Goal: Task Accomplishment & Management: Manage account settings

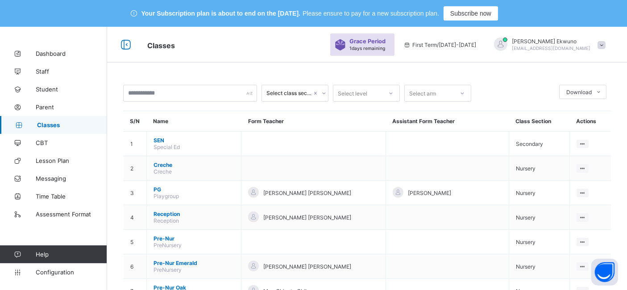
click at [560, 42] on span "[PERSON_NAME]" at bounding box center [551, 41] width 79 height 7
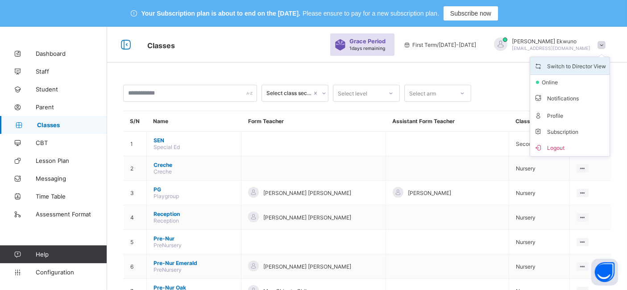
click at [571, 68] on span "Switch to Director View" at bounding box center [570, 66] width 72 height 10
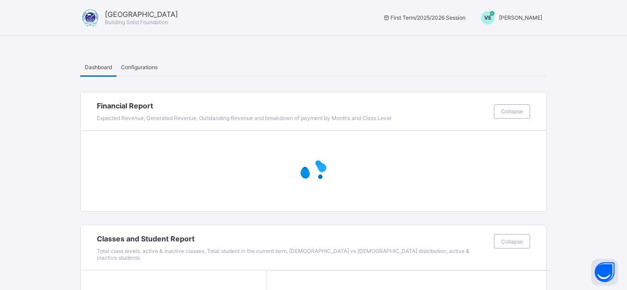
click at [531, 18] on span "[PERSON_NAME]" at bounding box center [520, 17] width 43 height 7
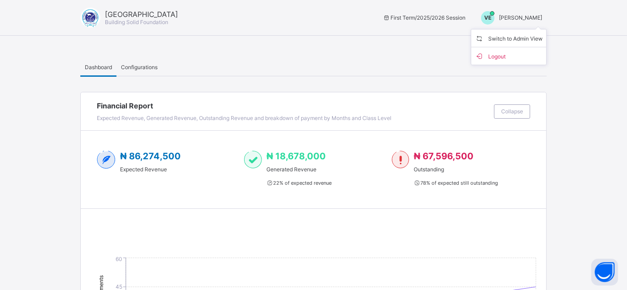
click at [523, 16] on span "[PERSON_NAME]" at bounding box center [520, 17] width 43 height 7
click at [512, 37] on span "Switch to Admin View" at bounding box center [509, 38] width 68 height 10
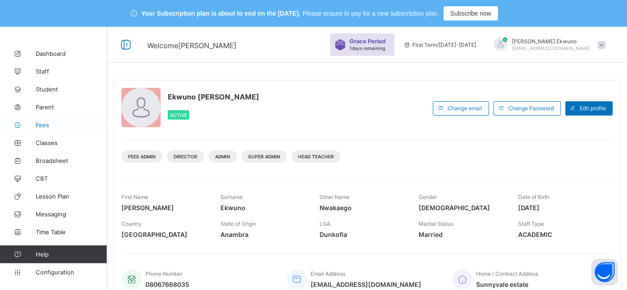
click at [49, 123] on span "Fees" at bounding box center [71, 124] width 71 height 7
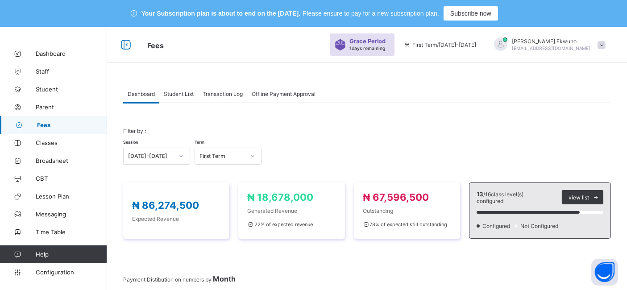
click at [176, 94] on span "Student List" at bounding box center [179, 94] width 30 height 7
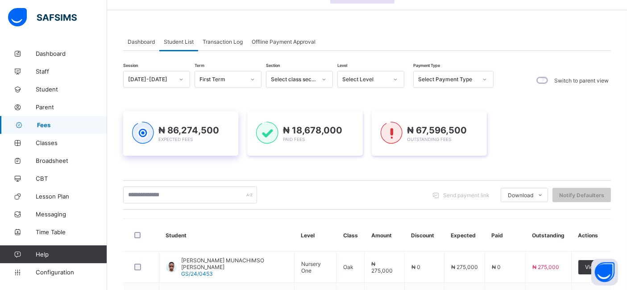
scroll to position [95, 0]
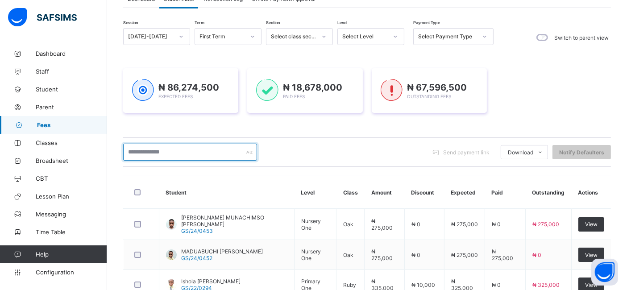
click at [138, 149] on input "text" at bounding box center [190, 152] width 134 height 17
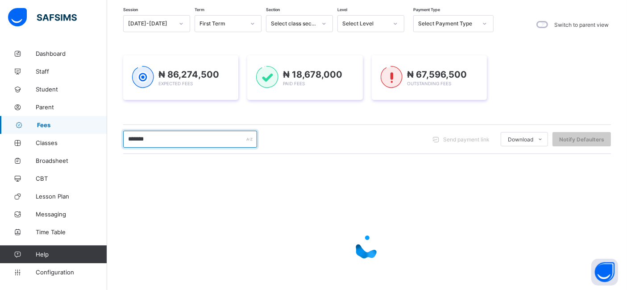
scroll to position [110, 0]
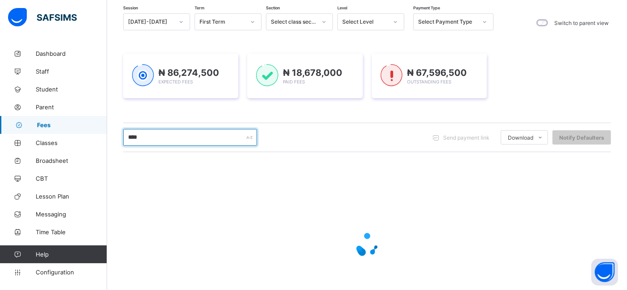
type input "*******"
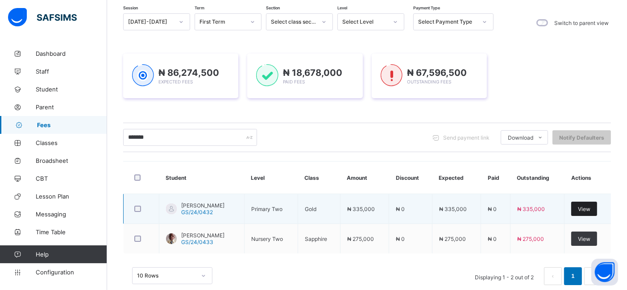
click at [590, 209] on span "View" at bounding box center [584, 209] width 12 height 7
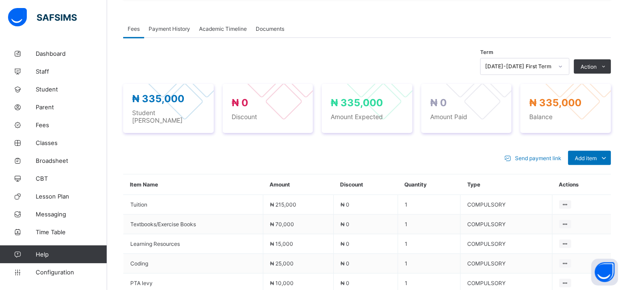
scroll to position [302, 0]
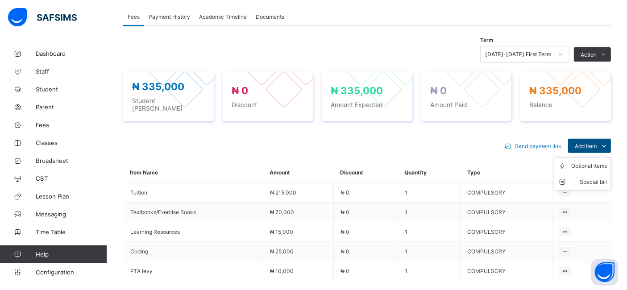
click at [594, 143] on span "Add item" at bounding box center [586, 146] width 22 height 7
click at [583, 162] on div "Optional items" at bounding box center [589, 166] width 36 height 9
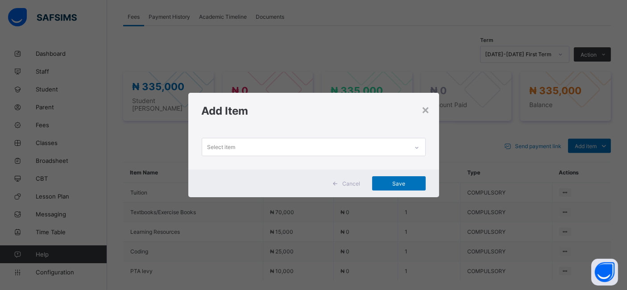
click at [357, 145] on div "Select item" at bounding box center [305, 146] width 206 height 17
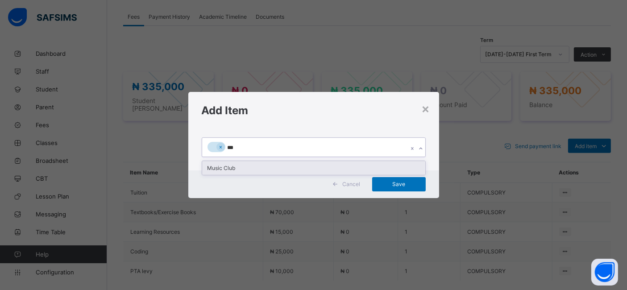
type input "****"
click at [284, 167] on div "Music Club" at bounding box center [313, 168] width 223 height 14
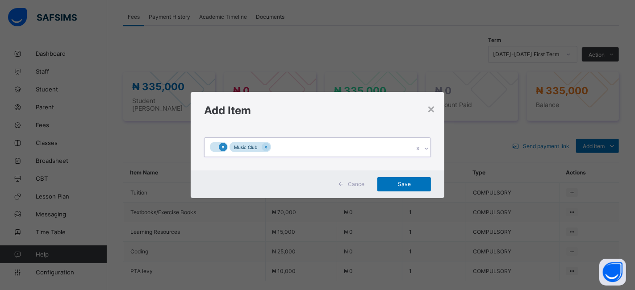
click at [224, 149] on icon at bounding box center [222, 147] width 5 height 6
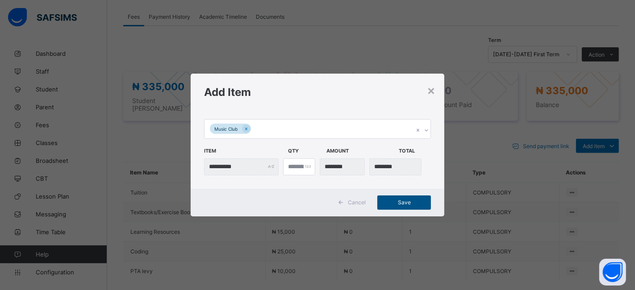
click at [407, 200] on span "Save" at bounding box center [404, 202] width 40 height 7
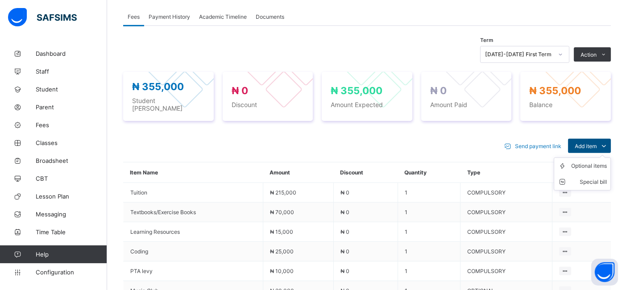
click at [588, 143] on span "Add item" at bounding box center [586, 146] width 22 height 7
click at [579, 162] on div "Optional items" at bounding box center [589, 166] width 36 height 9
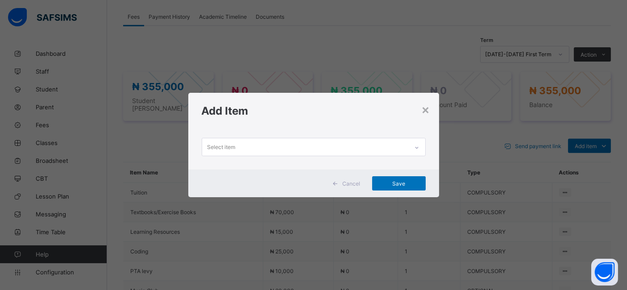
click at [305, 149] on div "Select item" at bounding box center [305, 146] width 206 height 17
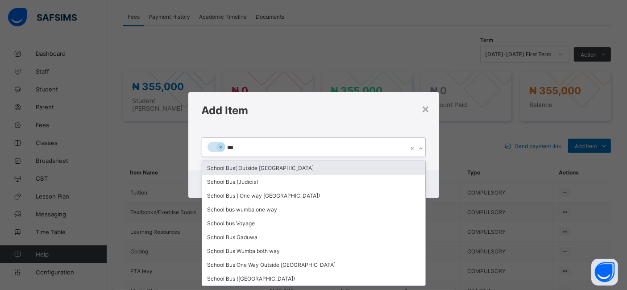
type input "****"
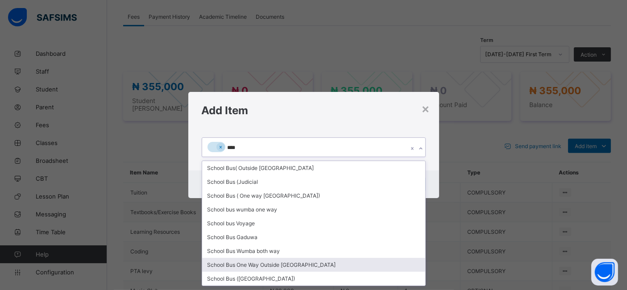
click at [288, 263] on div "School Bus One Way Outside [GEOGRAPHIC_DATA]" at bounding box center [313, 265] width 223 height 14
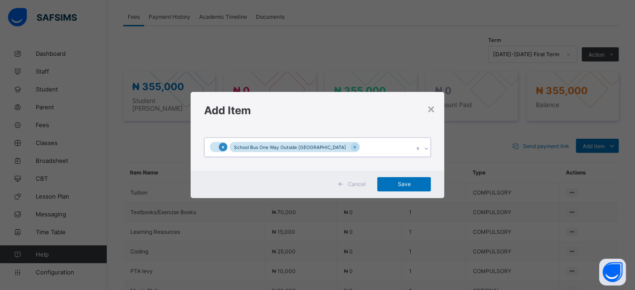
click at [223, 148] on icon at bounding box center [222, 147] width 5 height 6
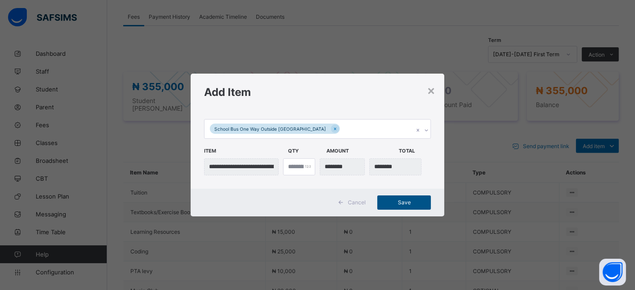
click at [409, 199] on span "Save" at bounding box center [404, 202] width 40 height 7
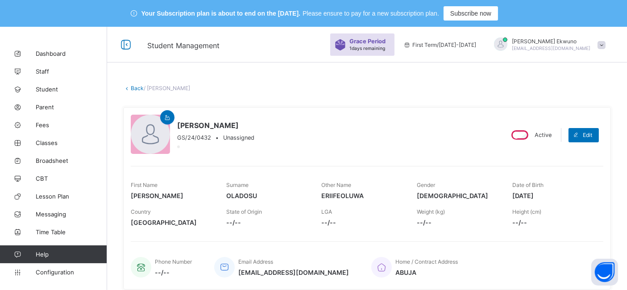
click at [139, 87] on link "Back" at bounding box center [137, 88] width 13 height 7
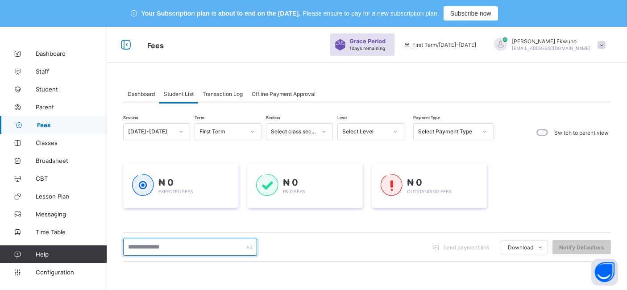
click at [161, 249] on input "text" at bounding box center [190, 247] width 134 height 17
type input "*******"
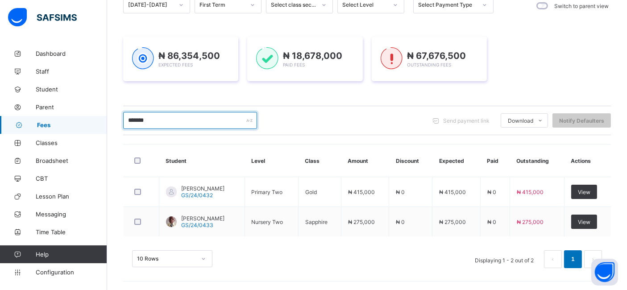
scroll to position [126, 0]
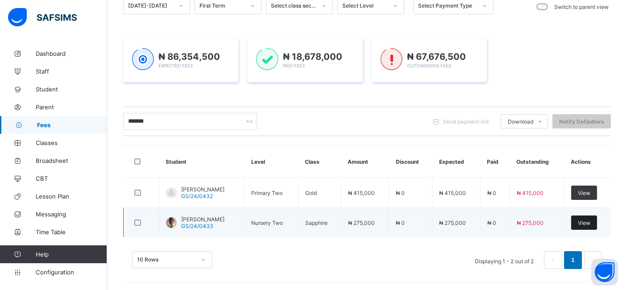
click at [590, 222] on span "View" at bounding box center [584, 223] width 12 height 7
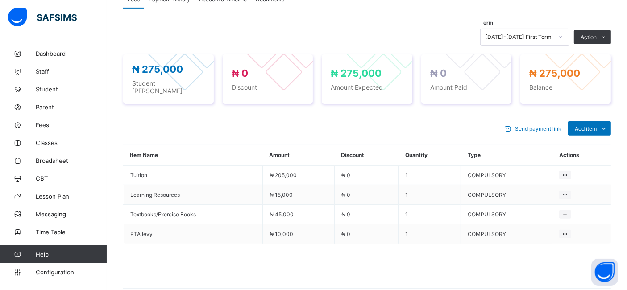
scroll to position [322, 0]
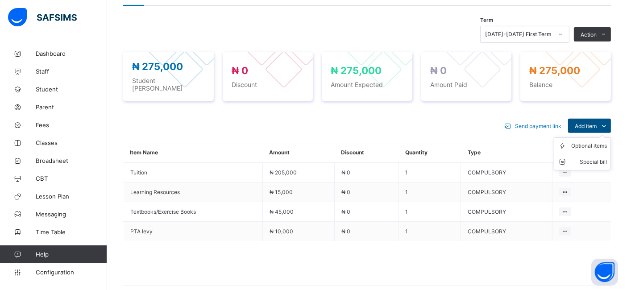
click at [597, 123] on span "Add item" at bounding box center [586, 126] width 22 height 7
click at [590, 141] on div "Optional items" at bounding box center [589, 145] width 36 height 9
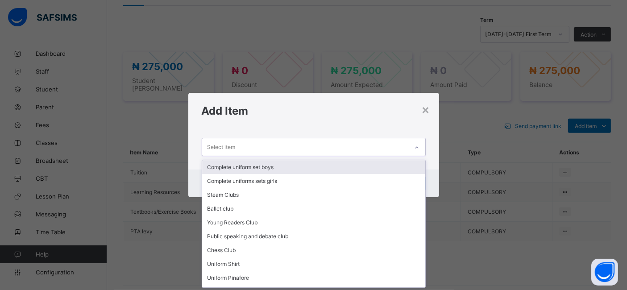
click at [324, 143] on div "Select item" at bounding box center [305, 146] width 206 height 17
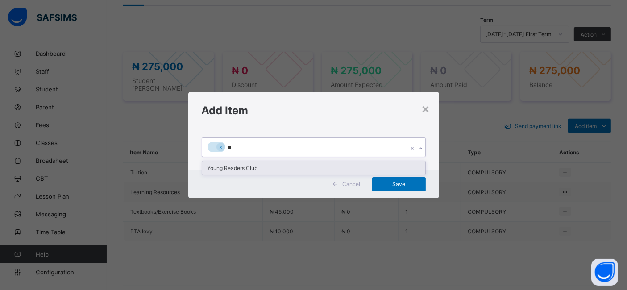
type input "***"
click at [227, 164] on div "Young Readers Club" at bounding box center [313, 168] width 223 height 14
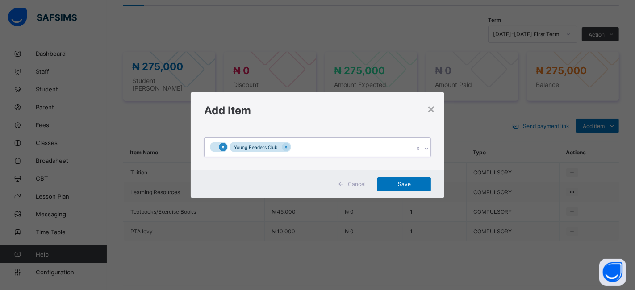
click at [222, 149] on icon at bounding box center [222, 147] width 5 height 6
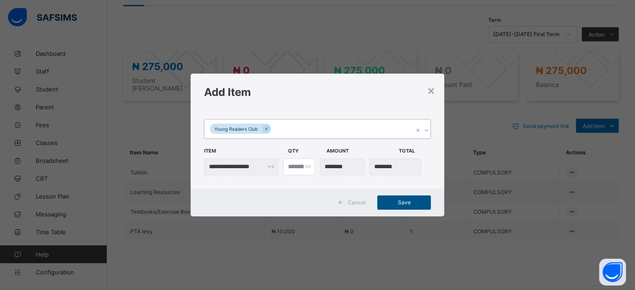
click at [399, 200] on span "Save" at bounding box center [404, 202] width 40 height 7
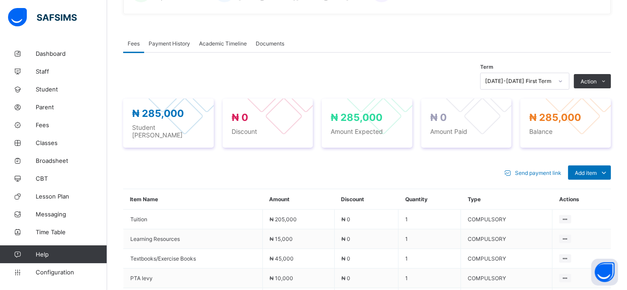
scroll to position [275, 0]
click at [597, 184] on ul "Optional items Special bill" at bounding box center [582, 200] width 57 height 33
click at [593, 188] on div "Optional items" at bounding box center [589, 192] width 36 height 9
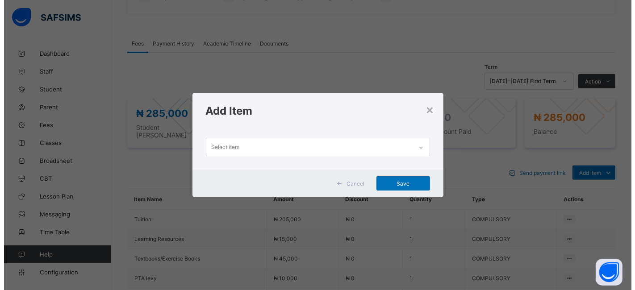
scroll to position [0, 0]
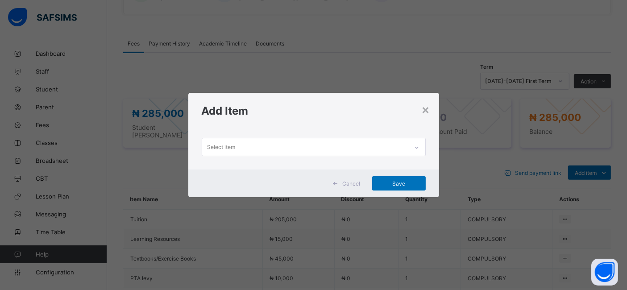
click at [289, 148] on div "Select item" at bounding box center [305, 146] width 206 height 17
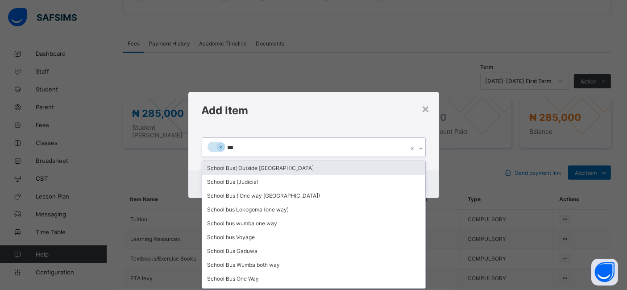
type input "****"
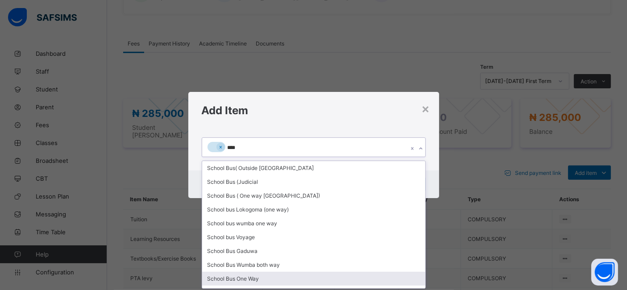
click at [237, 278] on div "School Bus One Way" at bounding box center [313, 279] width 223 height 14
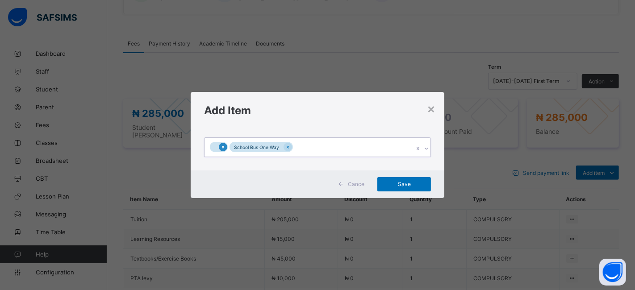
click at [223, 150] on div at bounding box center [223, 147] width 8 height 8
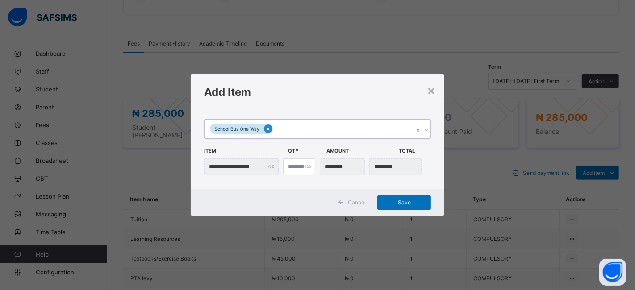
click at [266, 130] on icon at bounding box center [268, 129] width 5 height 6
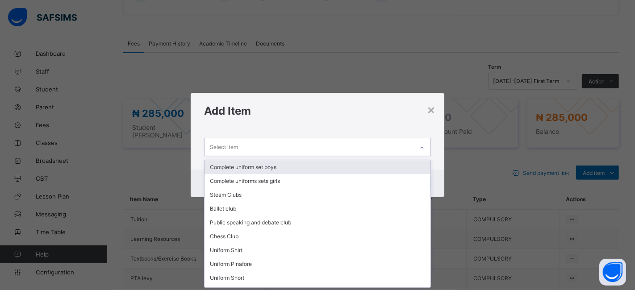
click at [420, 145] on icon at bounding box center [421, 147] width 5 height 9
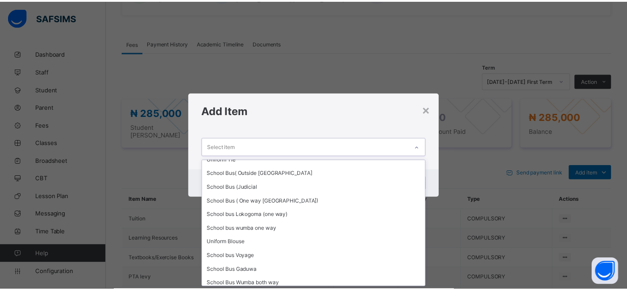
scroll to position [164, 0]
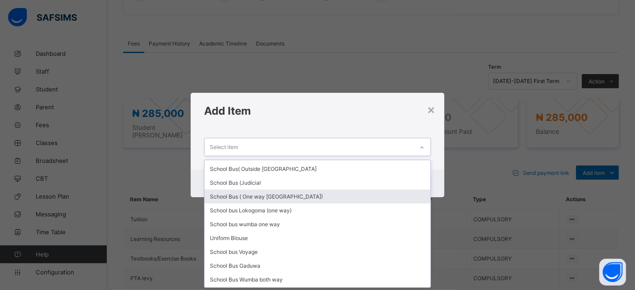
click at [282, 193] on div "School Bus ( One way [GEOGRAPHIC_DATA])" at bounding box center [317, 197] width 226 height 14
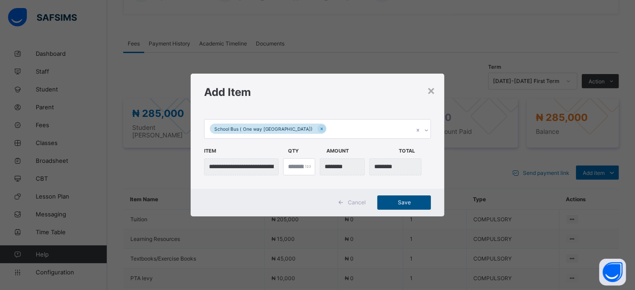
click at [411, 201] on span "Save" at bounding box center [404, 202] width 40 height 7
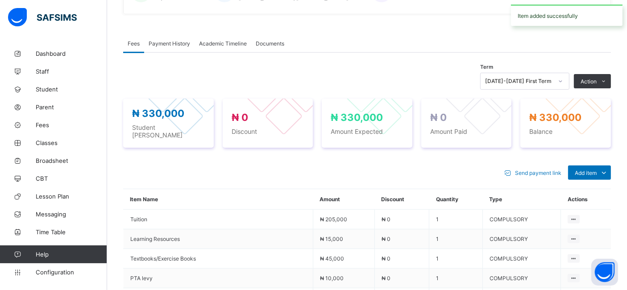
click at [411, 196] on th "Discount" at bounding box center [401, 199] width 55 height 21
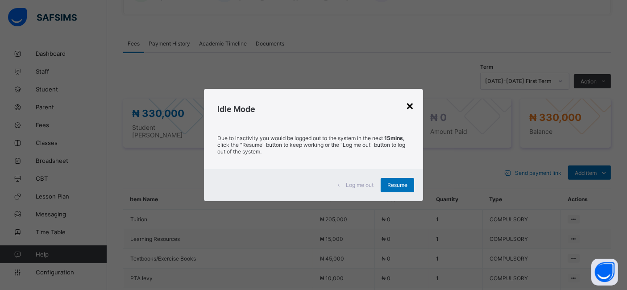
click at [409, 105] on div "×" at bounding box center [410, 105] width 8 height 15
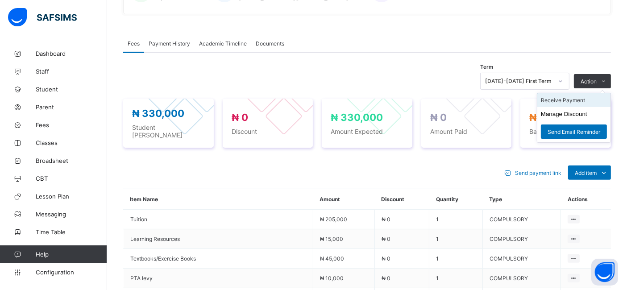
click at [573, 100] on li "Receive Payment" at bounding box center [573, 100] width 73 height 14
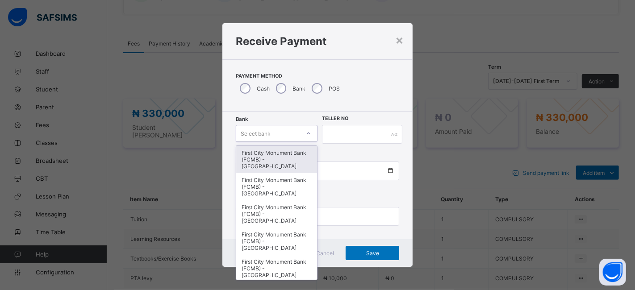
click at [306, 133] on icon at bounding box center [308, 133] width 5 height 9
click at [271, 153] on div "First City Monument Bank (FCMB) - [GEOGRAPHIC_DATA]" at bounding box center [276, 159] width 81 height 27
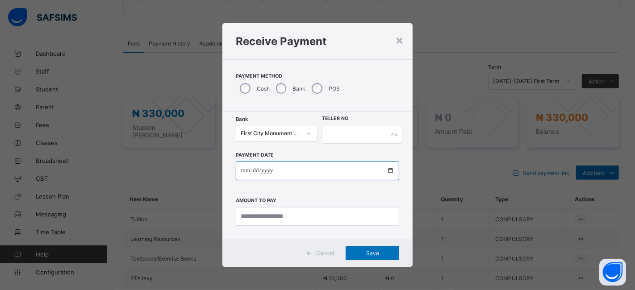
click at [285, 173] on input "date" at bounding box center [318, 171] width 164 height 19
click at [391, 170] on input "date" at bounding box center [318, 171] width 164 height 19
type input "**********"
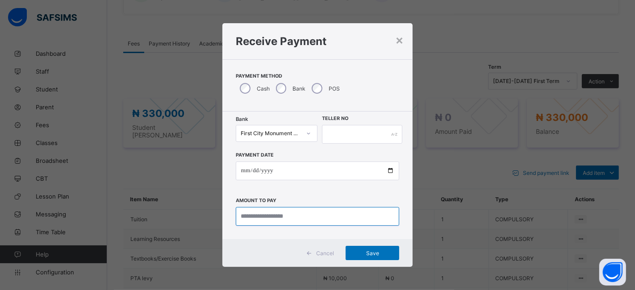
click at [246, 215] on input "currency" at bounding box center [318, 216] width 164 height 19
type input "*********"
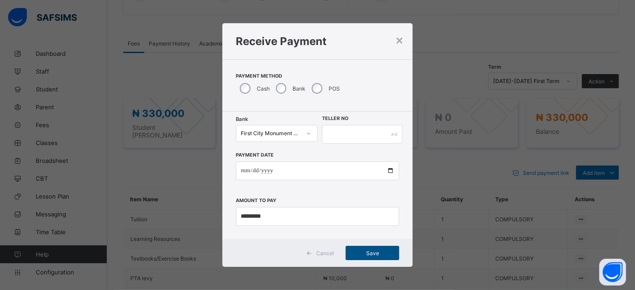
click at [363, 253] on span "Save" at bounding box center [372, 253] width 40 height 7
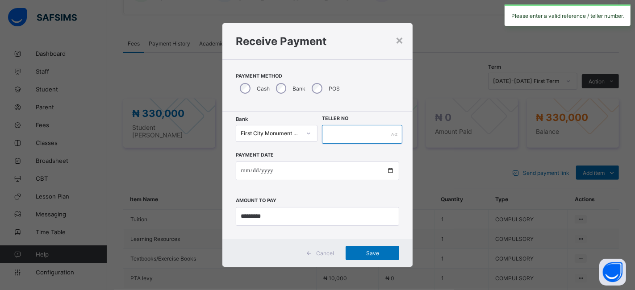
click at [331, 138] on input "text" at bounding box center [362, 134] width 80 height 19
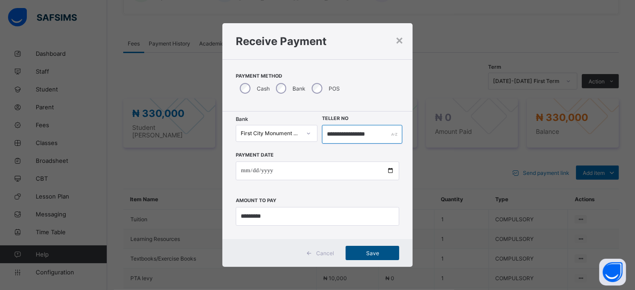
type input "**********"
click at [367, 252] on span "Save" at bounding box center [372, 253] width 40 height 7
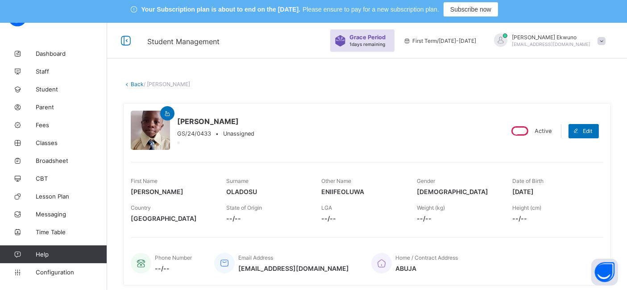
scroll to position [0, 0]
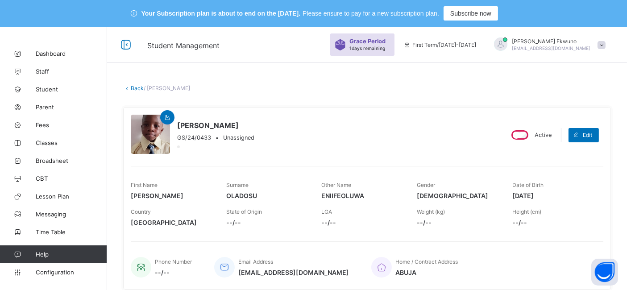
click at [133, 88] on link "Back" at bounding box center [137, 88] width 13 height 7
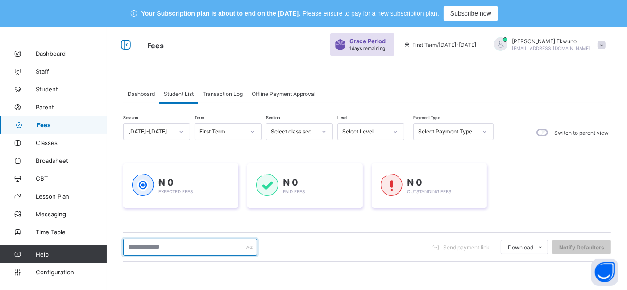
click at [148, 245] on input "text" at bounding box center [190, 247] width 134 height 17
type input "*******"
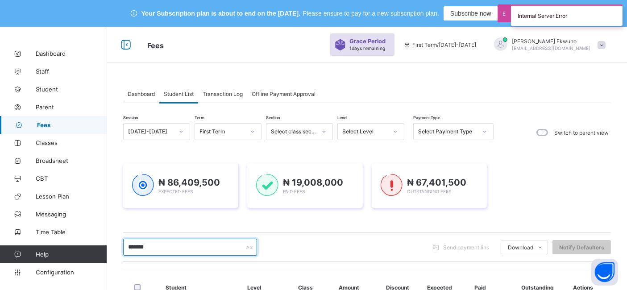
scroll to position [123, 0]
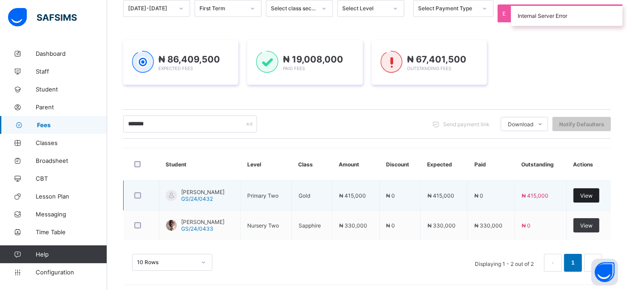
click at [593, 192] on span "View" at bounding box center [586, 195] width 12 height 7
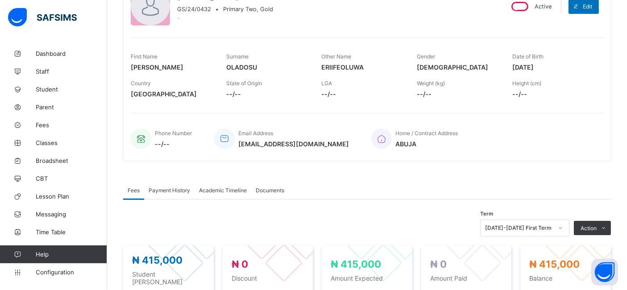
scroll to position [121, 0]
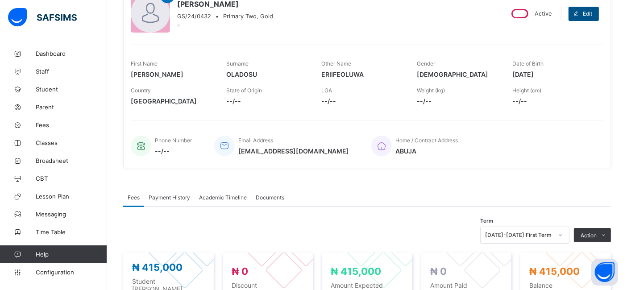
click at [590, 14] on span "Edit" at bounding box center [587, 13] width 9 height 7
select select "**"
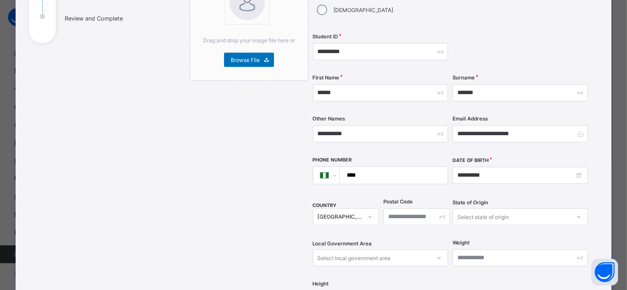
scroll to position [145, 0]
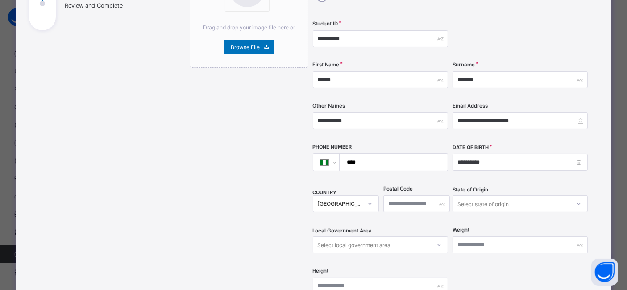
click at [384, 154] on input "****" at bounding box center [391, 162] width 101 height 17
type input "**********"
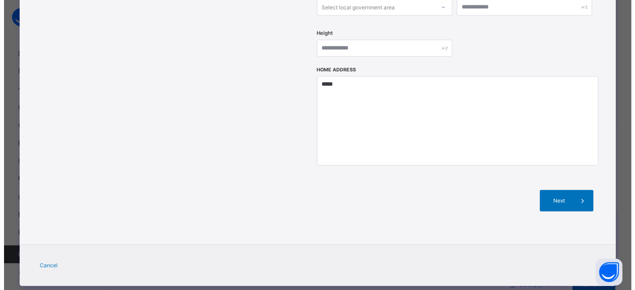
scroll to position [164, 0]
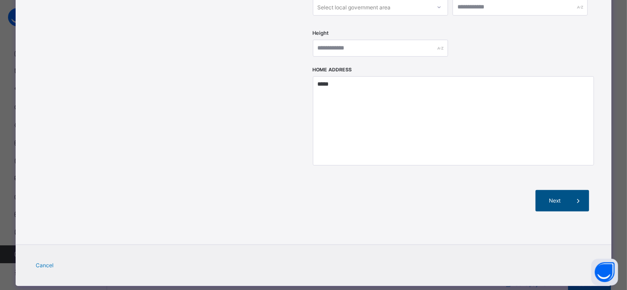
click at [563, 190] on div "Next" at bounding box center [563, 200] width 54 height 21
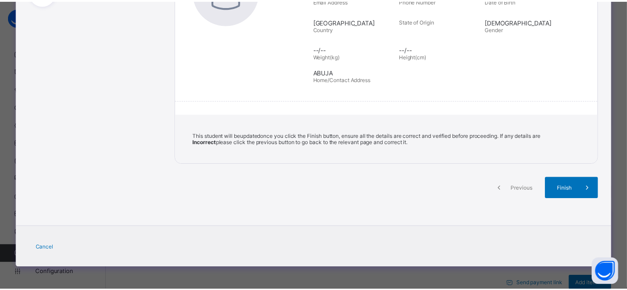
scroll to position [170, 0]
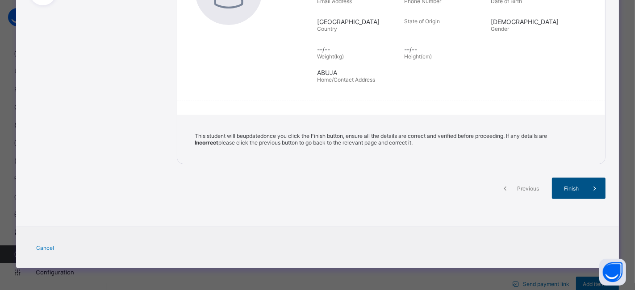
click at [579, 191] on div "Finish" at bounding box center [579, 188] width 54 height 21
click at [579, 192] on div "Finish" at bounding box center [579, 188] width 54 height 21
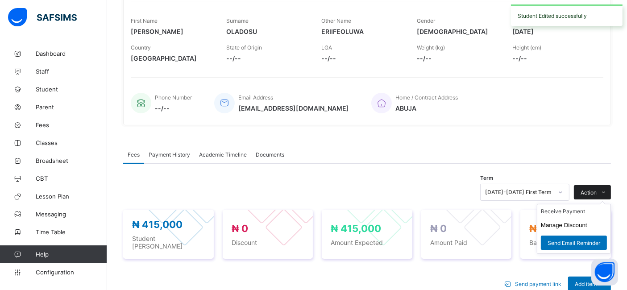
click at [585, 187] on div "Action" at bounding box center [592, 192] width 37 height 14
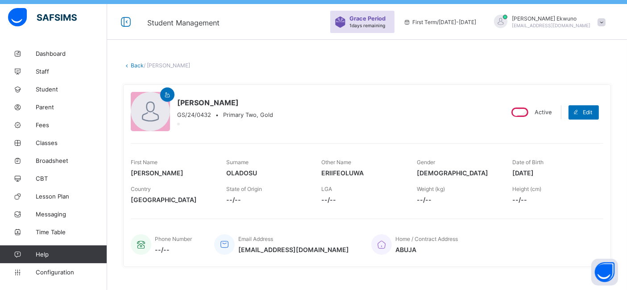
scroll to position [0, 0]
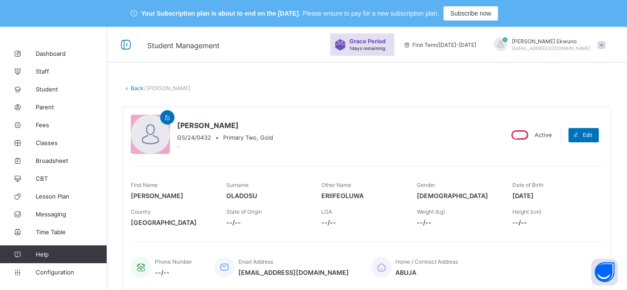
click at [137, 90] on link "Back" at bounding box center [137, 88] width 13 height 7
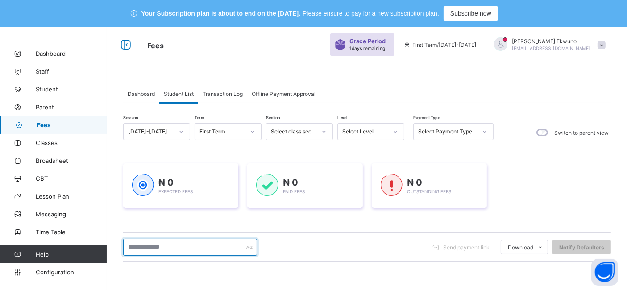
click at [161, 243] on input "text" at bounding box center [190, 247] width 134 height 17
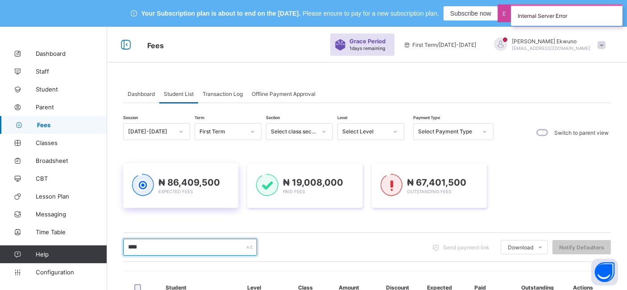
type input "*******"
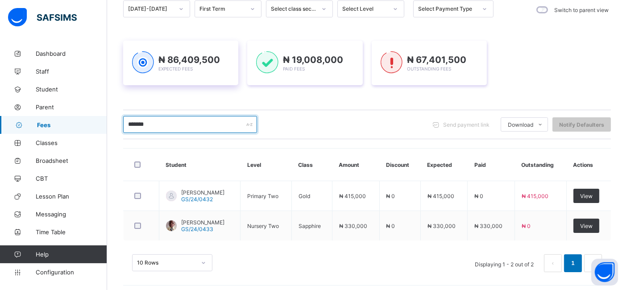
scroll to position [126, 0]
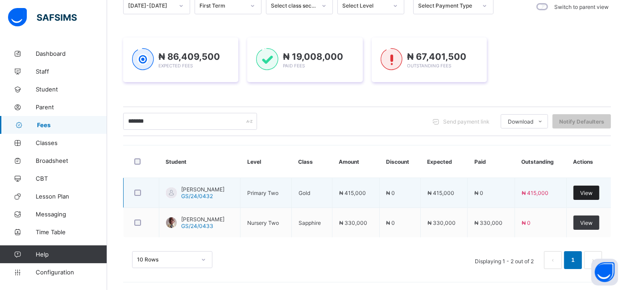
click at [593, 190] on span "View" at bounding box center [586, 193] width 12 height 7
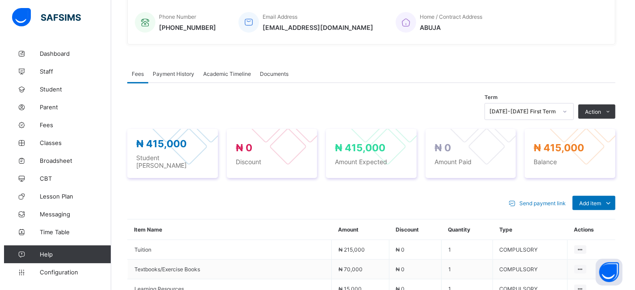
scroll to position [253, 0]
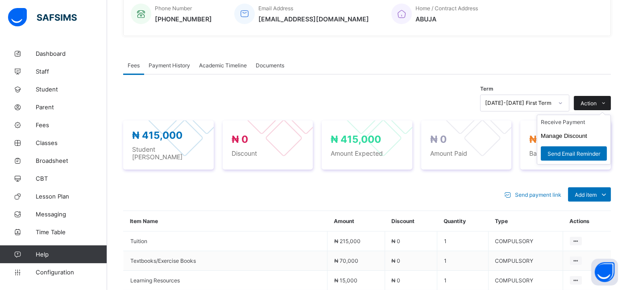
click at [597, 102] on span "Action" at bounding box center [589, 103] width 16 height 7
click at [564, 116] on ul "Receive Payment Manage Discount Send Email Reminder" at bounding box center [574, 140] width 74 height 50
click at [566, 120] on li "Receive Payment" at bounding box center [573, 122] width 73 height 14
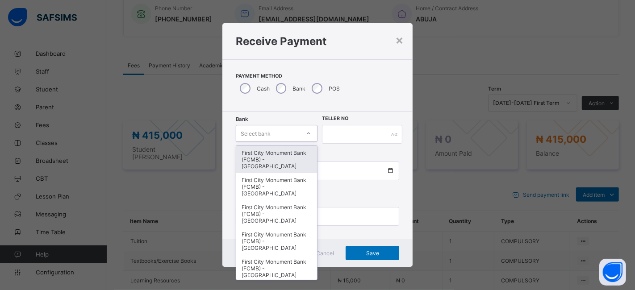
click at [283, 136] on div "Select bank" at bounding box center [268, 133] width 64 height 12
click at [275, 156] on div "First City Monument Bank (FCMB) - [GEOGRAPHIC_DATA]" at bounding box center [276, 159] width 81 height 27
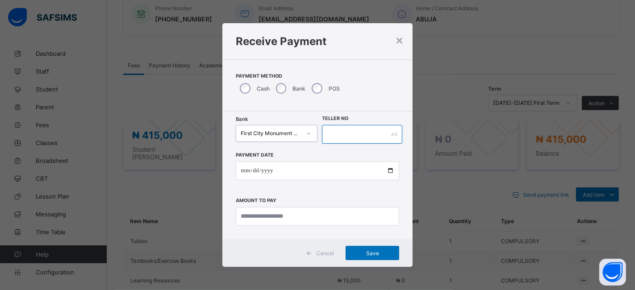
click at [329, 138] on input "text" at bounding box center [362, 134] width 80 height 19
type input "**********"
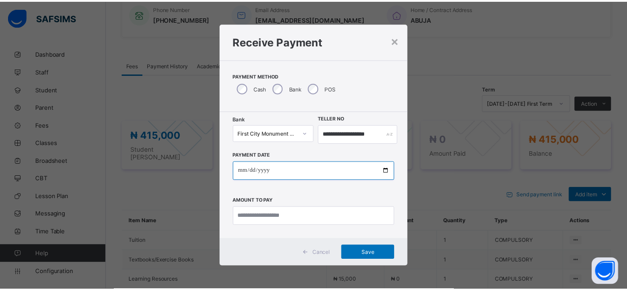
scroll to position [0, 0]
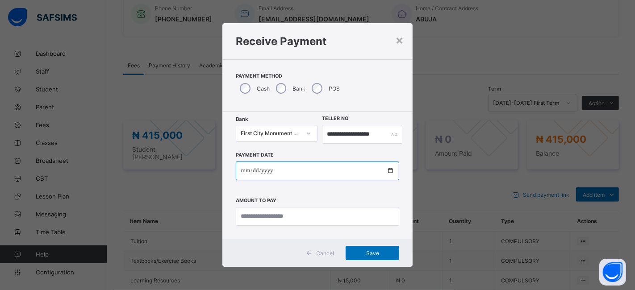
click at [391, 167] on input "date" at bounding box center [318, 171] width 164 height 19
type input "**********"
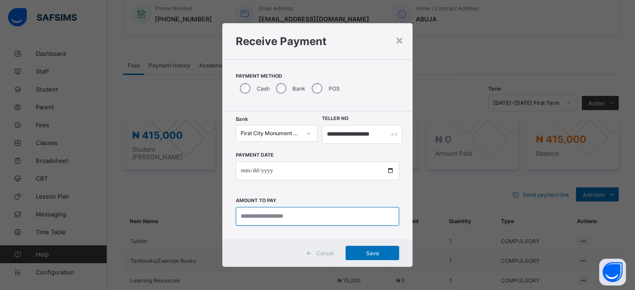
click at [263, 215] on input "currency" at bounding box center [318, 216] width 164 height 19
type input "*********"
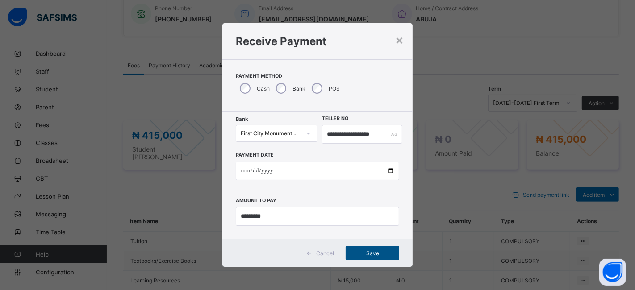
click at [371, 254] on span "Save" at bounding box center [372, 253] width 40 height 7
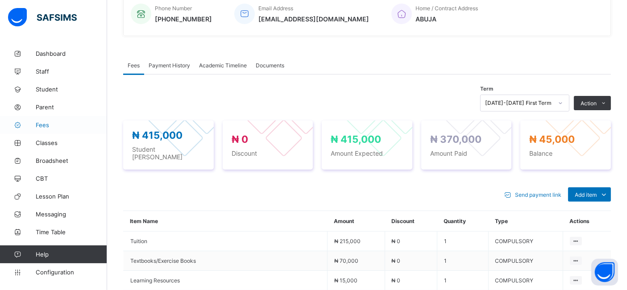
click at [39, 125] on span "Fees" at bounding box center [71, 124] width 71 height 7
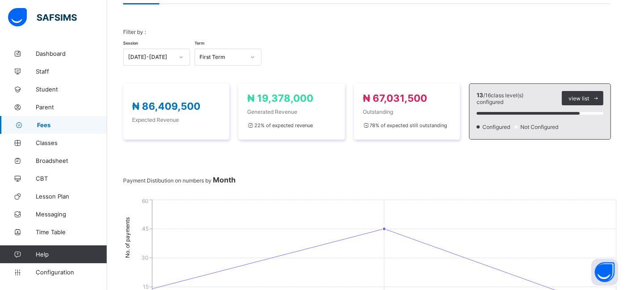
scroll to position [100, 0]
click at [45, 125] on span "Fees" at bounding box center [72, 124] width 70 height 7
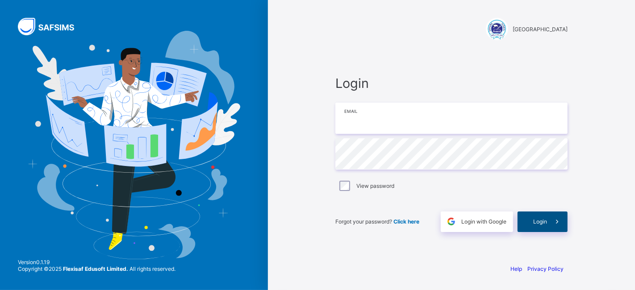
type input "**********"
click at [537, 222] on span "Login" at bounding box center [540, 221] width 14 height 7
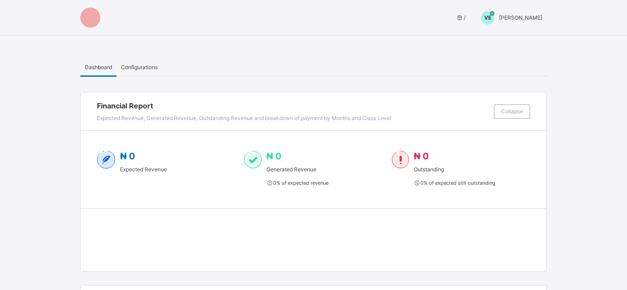
click at [527, 18] on span "[PERSON_NAME]" at bounding box center [520, 17] width 43 height 7
click at [507, 36] on span "Switch to Admin View" at bounding box center [509, 38] width 68 height 10
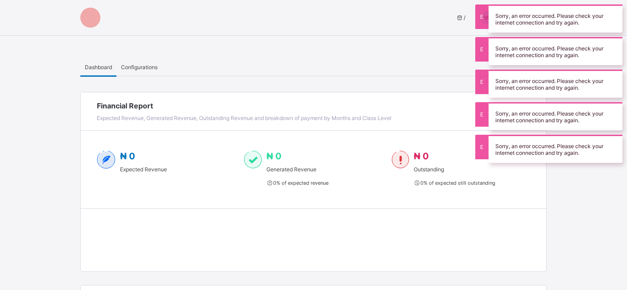
click at [453, 60] on div "Dashboard Configurations" at bounding box center [313, 67] width 466 height 18
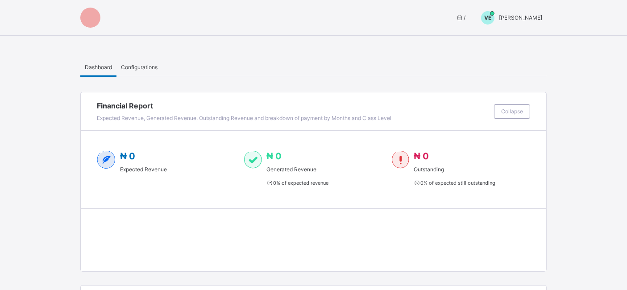
click at [529, 15] on span "[PERSON_NAME]" at bounding box center [520, 17] width 43 height 7
click at [498, 54] on span "Logout" at bounding box center [509, 56] width 68 height 10
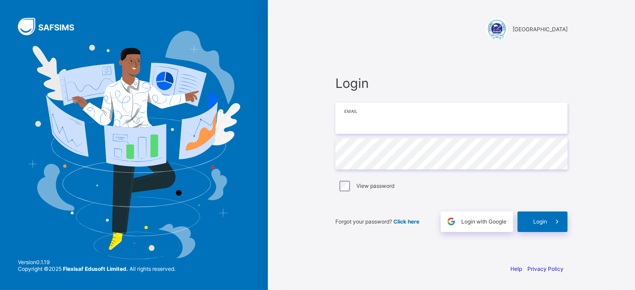
type input "**********"
click at [543, 223] on span "Login" at bounding box center [540, 221] width 14 height 7
